Goal: Communication & Community: Answer question/provide support

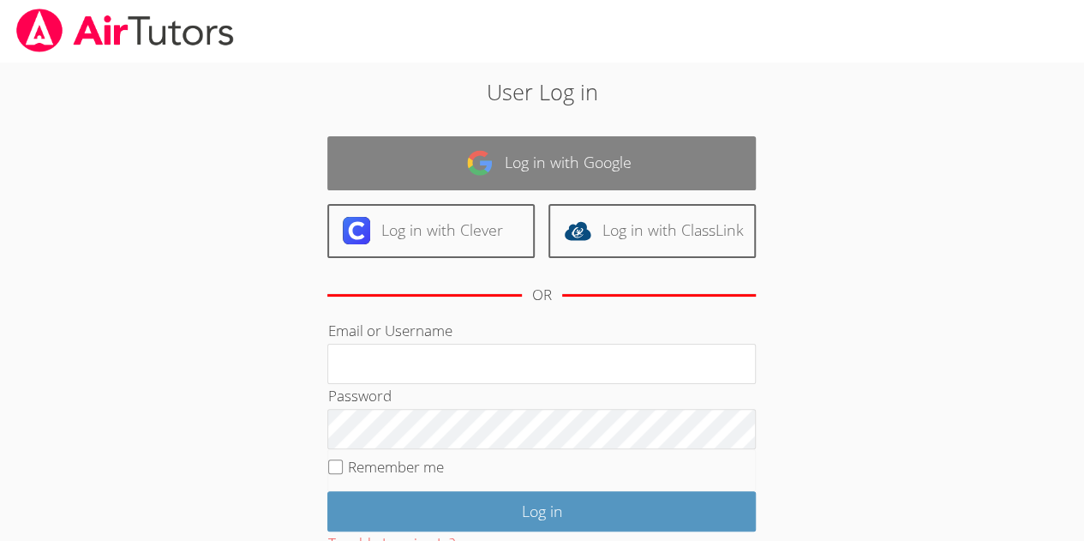
click at [560, 152] on link "Log in with Google" at bounding box center [541, 163] width 428 height 54
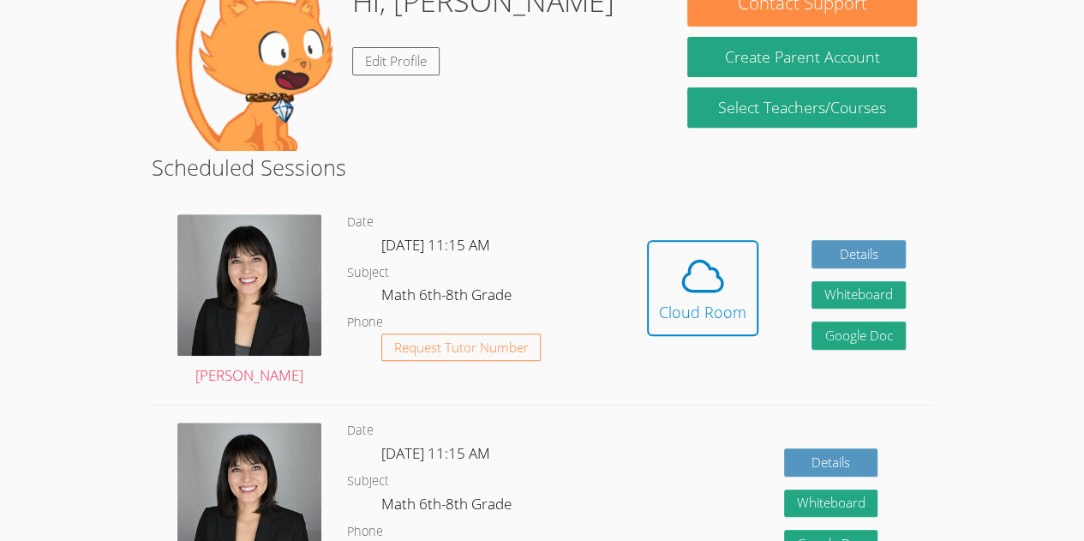
scroll to position [303, 0]
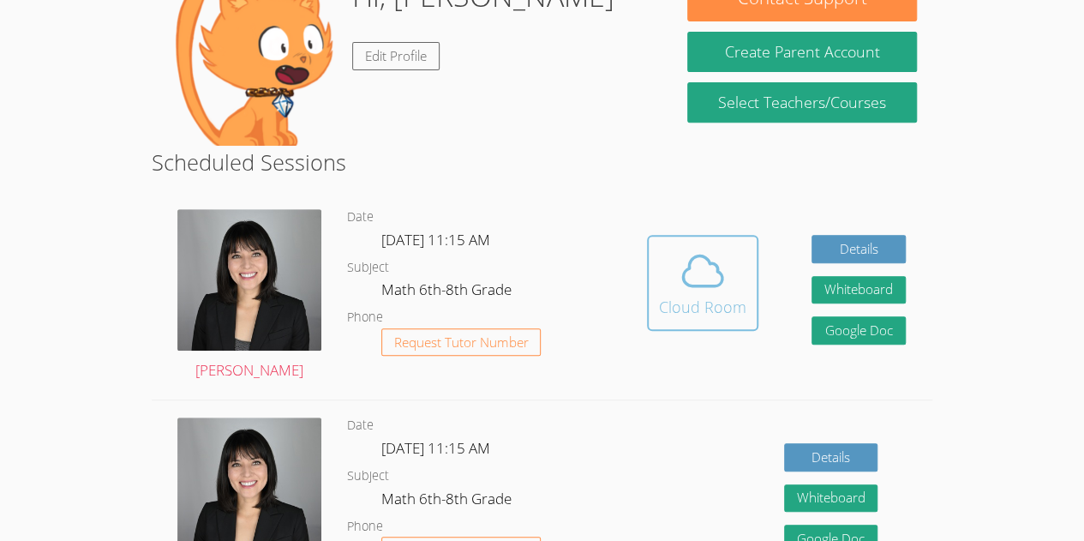
click at [705, 307] on div "Cloud Room" at bounding box center [702, 307] width 87 height 24
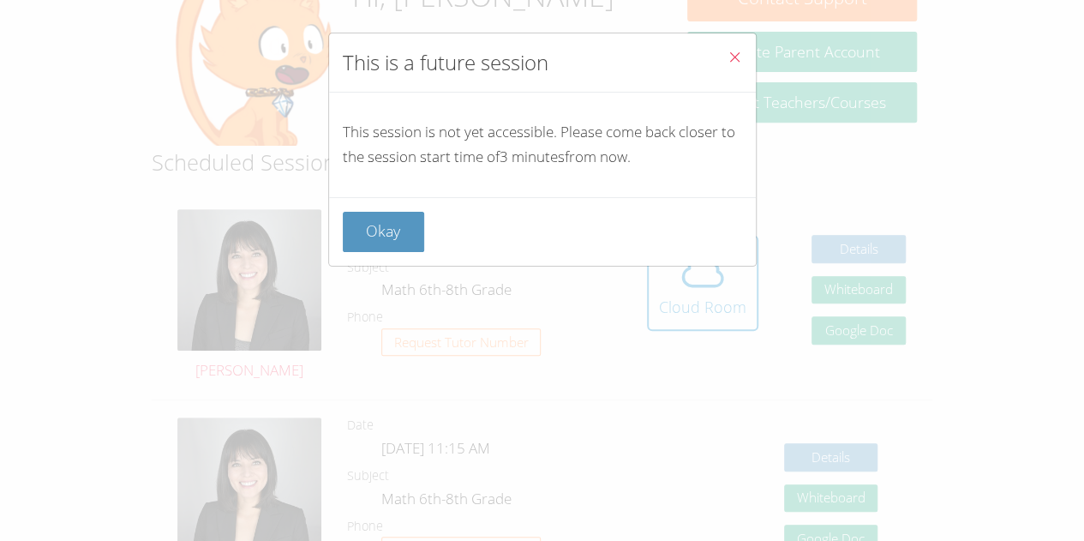
click at [714, 54] on button "Close" at bounding box center [735, 59] width 42 height 52
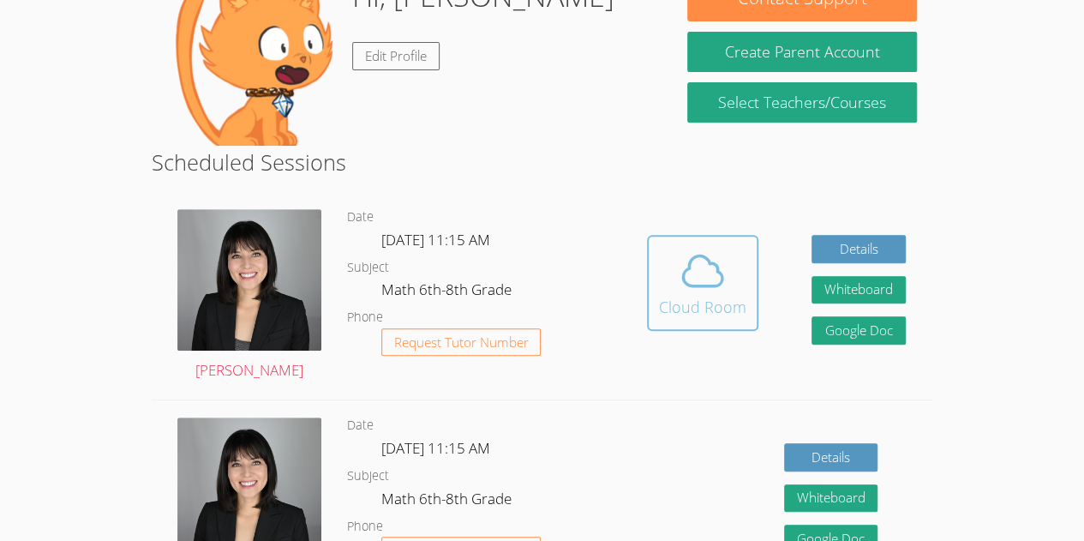
click at [723, 292] on icon at bounding box center [702, 271] width 48 height 48
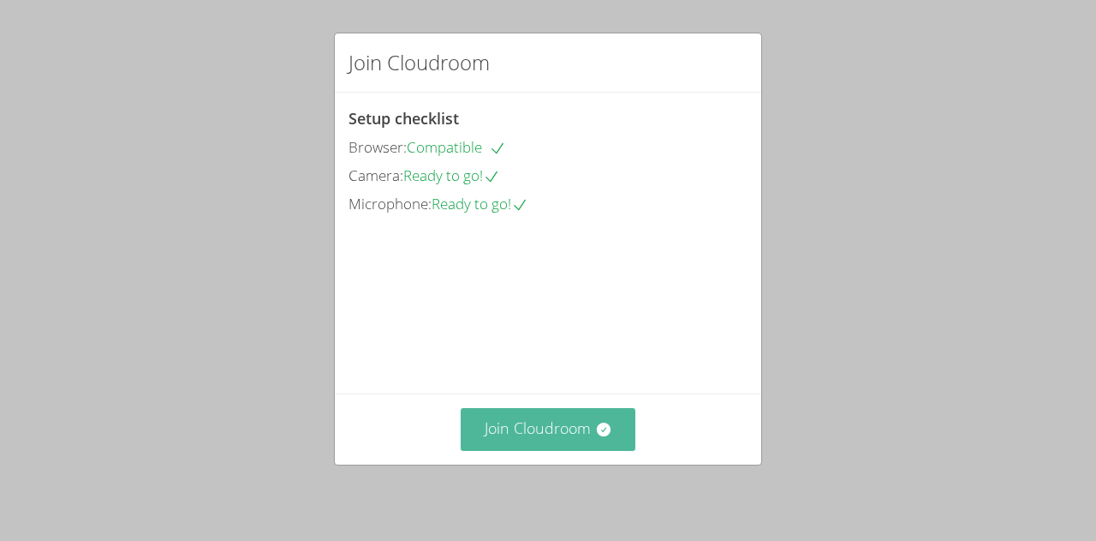
click at [565, 431] on button "Join Cloudroom" at bounding box center [549, 429] width 176 height 42
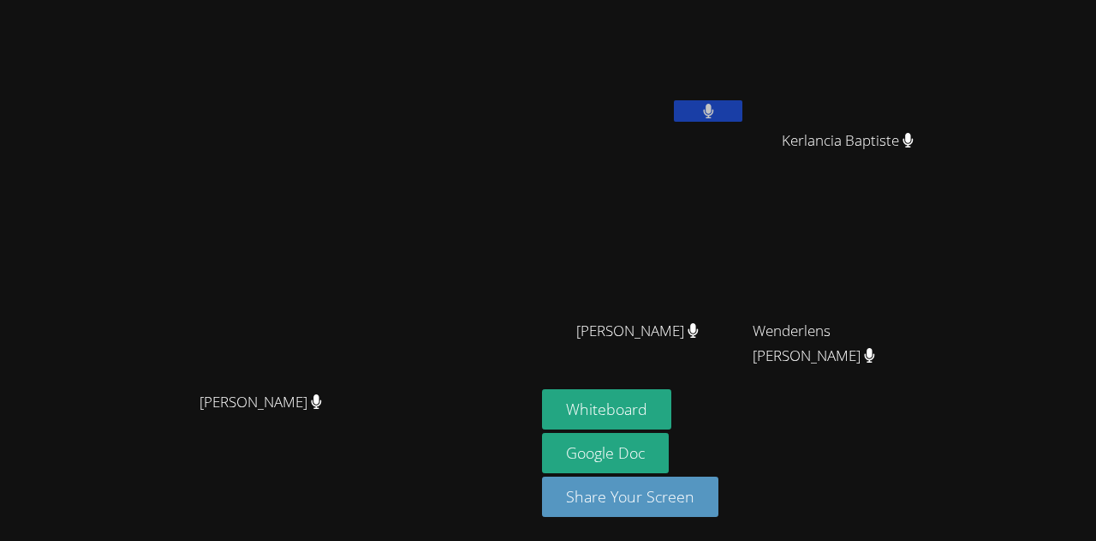
click at [714, 106] on icon at bounding box center [708, 111] width 11 height 15
click at [718, 104] on icon at bounding box center [709, 111] width 18 height 15
click at [743, 102] on button at bounding box center [708, 110] width 69 height 21
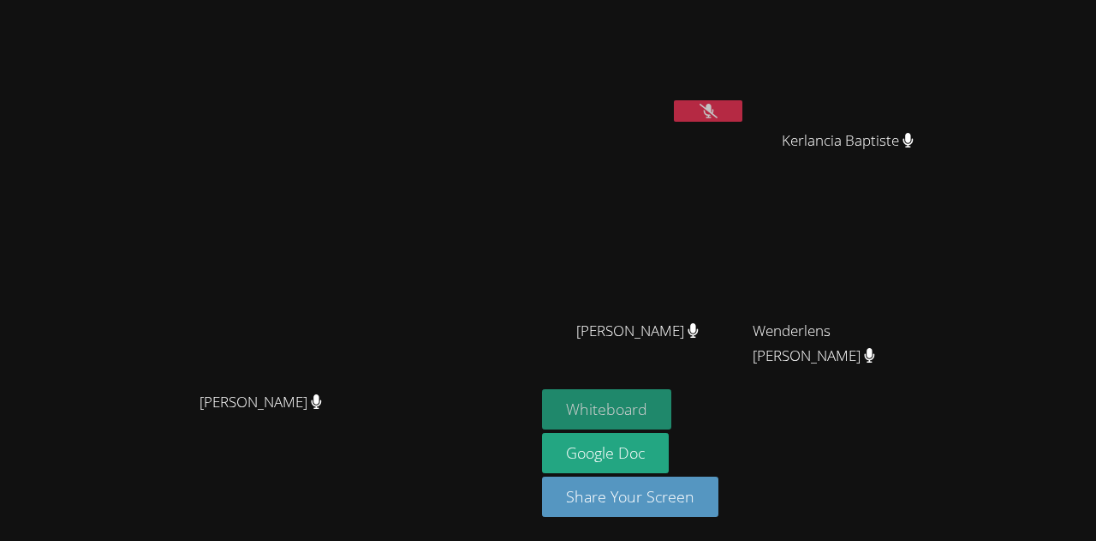
click at [672, 420] on button "Whiteboard" at bounding box center [606, 409] width 129 height 40
click at [718, 112] on icon at bounding box center [709, 111] width 18 height 15
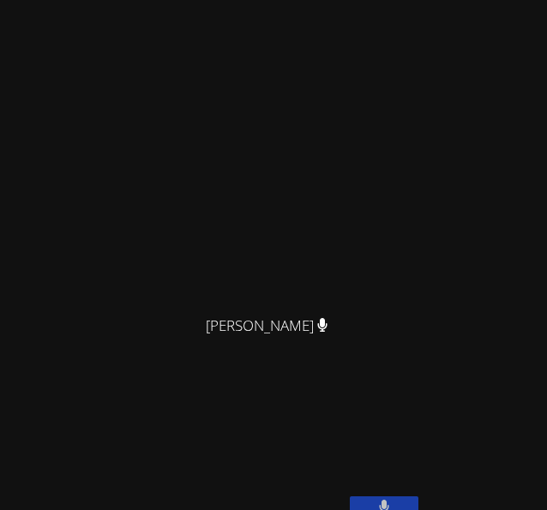
drag, startPoint x: 129, startPoint y: 257, endPoint x: 219, endPoint y: 128, distance: 157.5
click at [219, 128] on div "[PERSON_NAME]" at bounding box center [273, 157] width 533 height 300
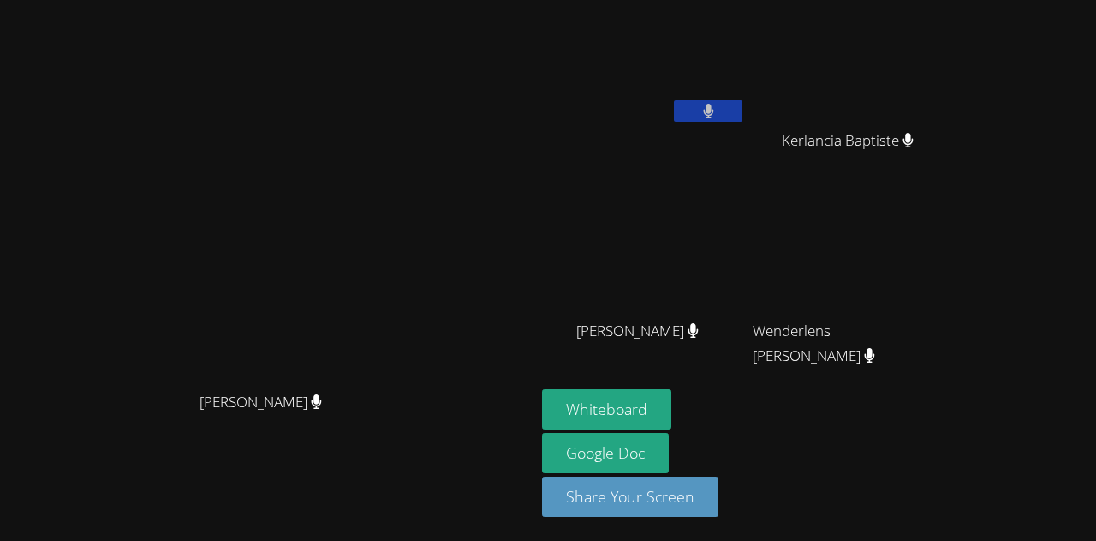
drag, startPoint x: 0, startPoint y: 241, endPoint x: 484, endPoint y: 194, distance: 486.3
click at [484, 194] on main "Kirsten Marino Kirsten Marino" at bounding box center [267, 270] width 535 height 541
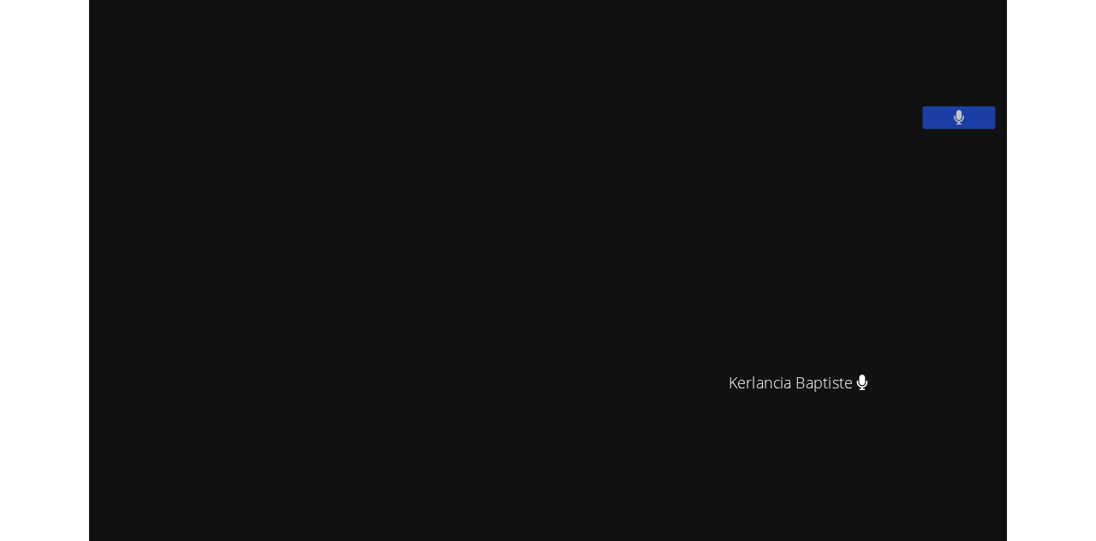
scroll to position [9, 0]
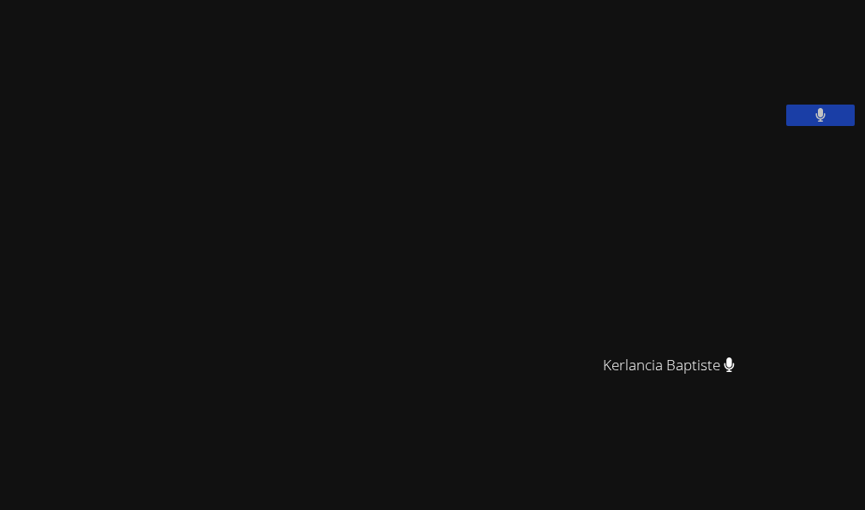
click at [0, 173] on html "Kirsten Marino Kirsten Marino Jestin Chery Kerlancia Baptiste Kerlancia Baptist…" at bounding box center [432, 255] width 865 height 510
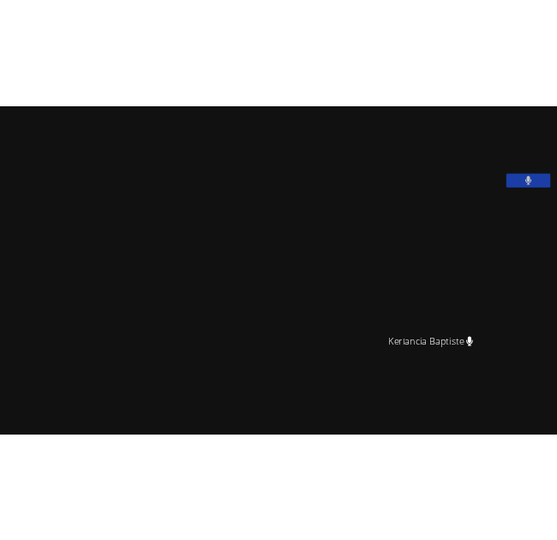
scroll to position [0, 0]
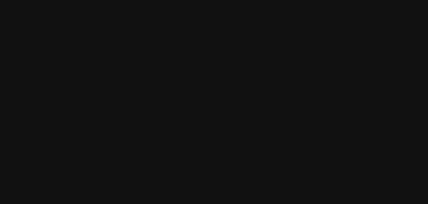
drag, startPoint x: 161, startPoint y: 78, endPoint x: 197, endPoint y: 49, distance: 46.3
click at [197, 49] on video at bounding box center [214, 89] width 257 height 233
drag, startPoint x: 197, startPoint y: 49, endPoint x: 12, endPoint y: 78, distance: 187.3
click at [12, 78] on div "[PERSON_NAME]" at bounding box center [214, 89] width 415 height 233
drag, startPoint x: 72, startPoint y: 84, endPoint x: -106, endPoint y: 79, distance: 178.3
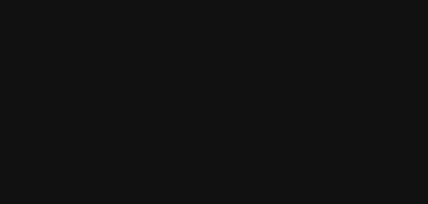
click at [0, 79] on html "Kirsten Marino Kirsten Marino Jestin Chery Kerlancia Baptiste Kerlancia Baptist…" at bounding box center [214, 102] width 428 height 204
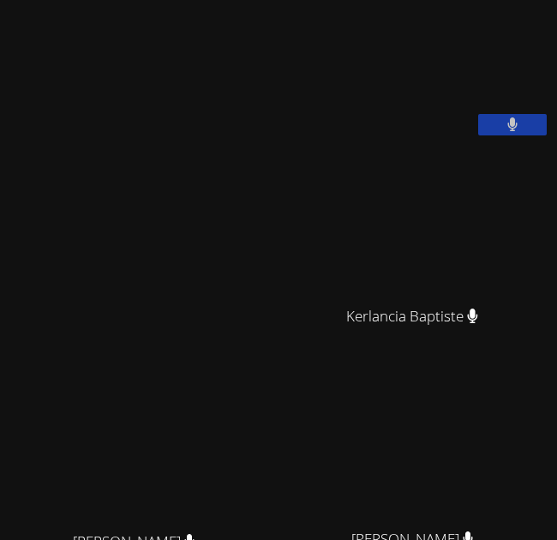
drag, startPoint x: 511, startPoint y: 518, endPoint x: 493, endPoint y: 405, distance: 114.5
click at [493, 405] on video at bounding box center [418, 446] width 257 height 147
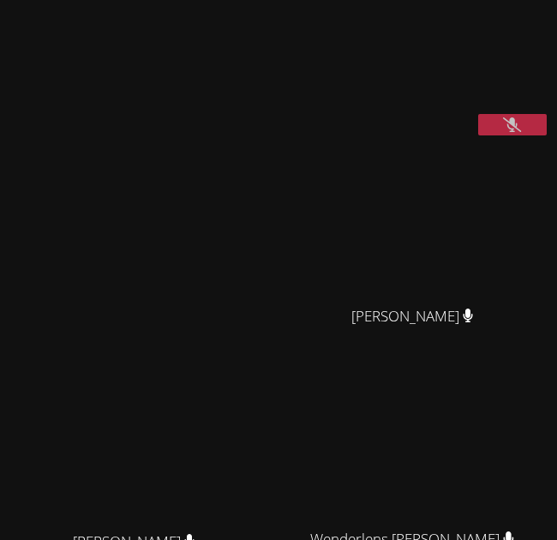
click at [503, 132] on icon at bounding box center [512, 124] width 18 height 15
click at [485, 135] on button at bounding box center [512, 124] width 69 height 21
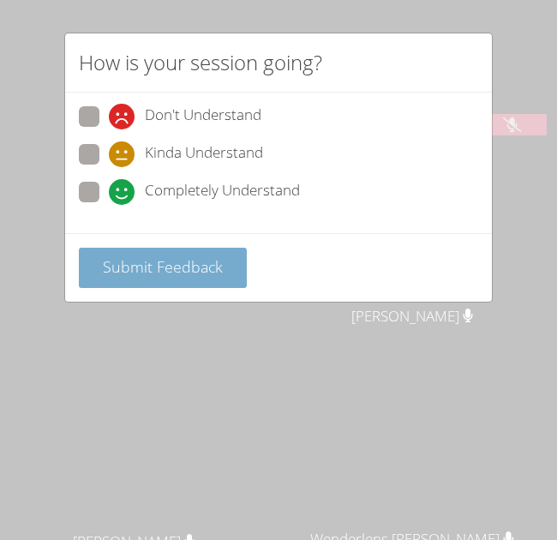
click at [212, 264] on span "Submit Feedback" at bounding box center [163, 266] width 120 height 21
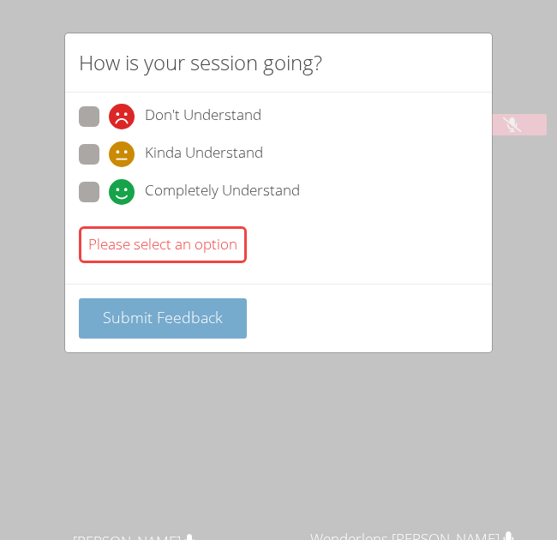
click at [197, 309] on span "Submit Feedback" at bounding box center [163, 317] width 120 height 21
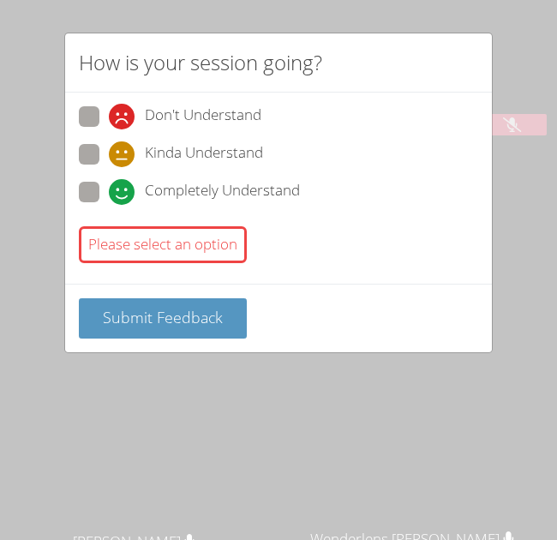
click at [101, 201] on label "Completely Understand" at bounding box center [189, 193] width 221 height 23
click at [109, 196] on input "Completely Understand" at bounding box center [116, 189] width 15 height 15
radio input "true"
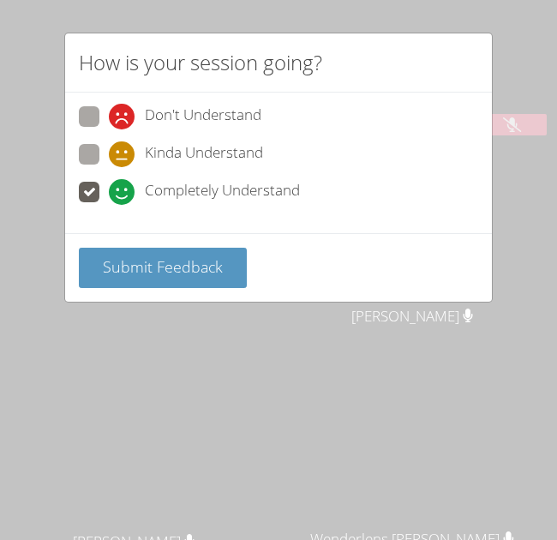
click at [109, 167] on span at bounding box center [109, 167] width 0 height 0
click at [109, 153] on input "Kinda Understand" at bounding box center [116, 151] width 15 height 15
radio input "true"
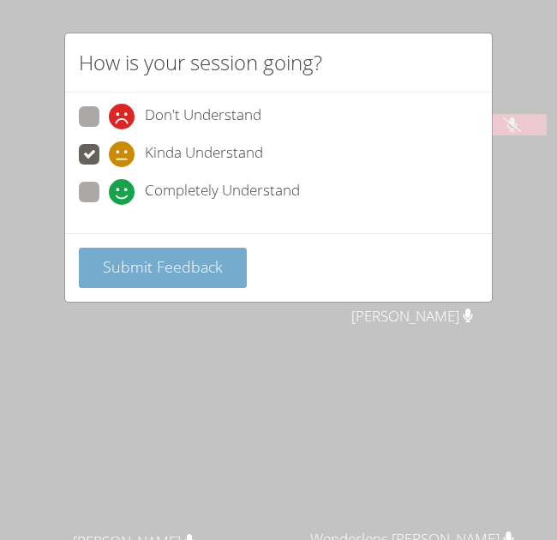
click at [173, 260] on span "Submit Feedback" at bounding box center [163, 266] width 120 height 21
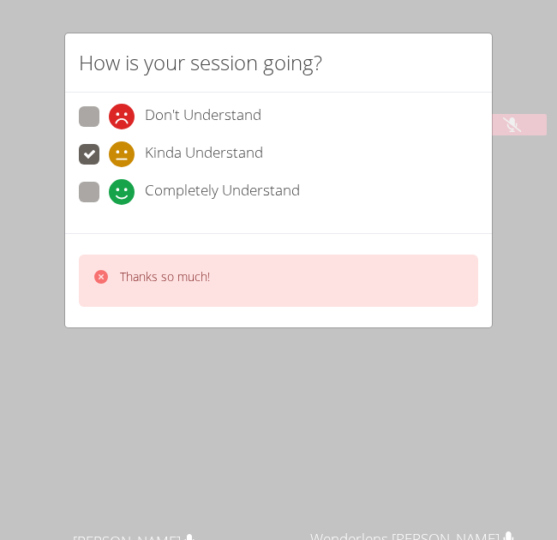
click at [155, 303] on div "Thanks so much!" at bounding box center [278, 280] width 399 height 52
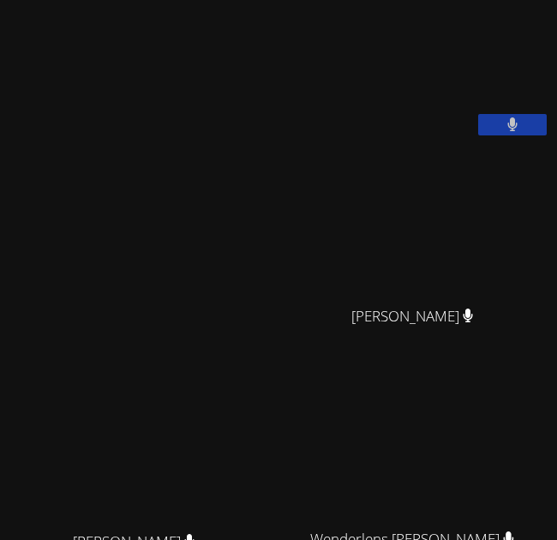
click at [478, 114] on button at bounding box center [512, 124] width 69 height 21
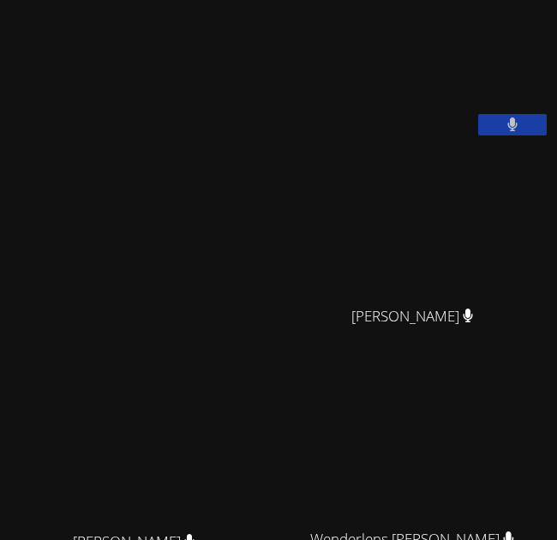
click at [478, 114] on button at bounding box center [512, 124] width 69 height 21
